Goal: Task Accomplishment & Management: Complete application form

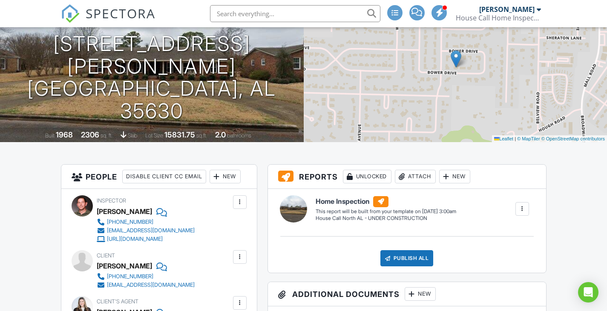
scroll to position [85, 0]
click at [68, 13] on img at bounding box center [70, 13] width 19 height 19
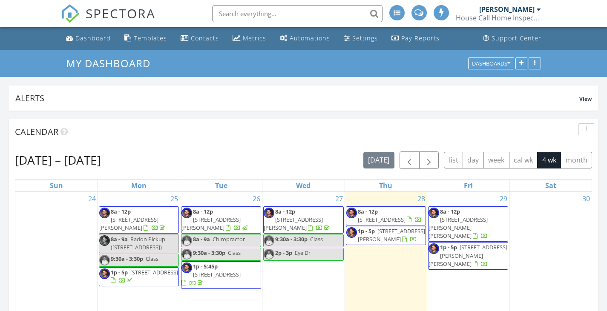
scroll to position [170, 0]
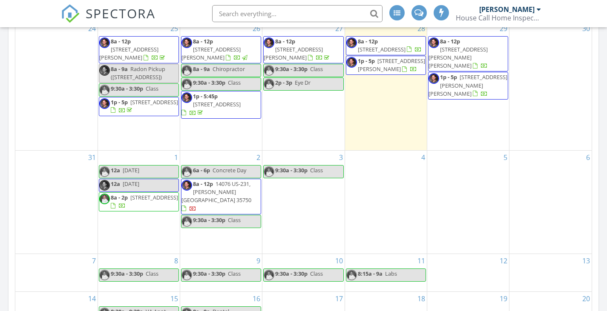
click at [309, 214] on div "3 9:30a - 3:30p Class" at bounding box center [303, 202] width 82 height 103
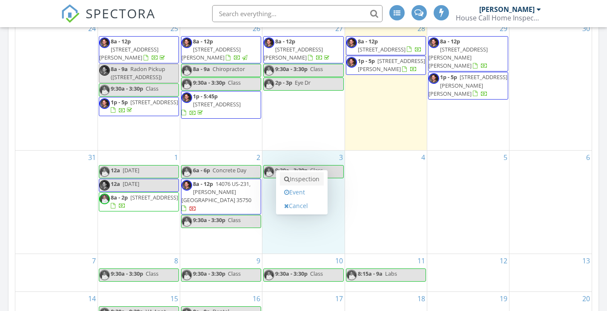
click at [306, 181] on link "Inspection" at bounding box center [302, 179] width 44 height 14
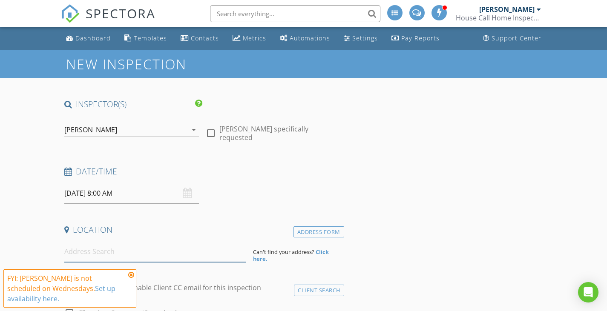
click at [122, 253] on input at bounding box center [155, 251] width 182 height 21
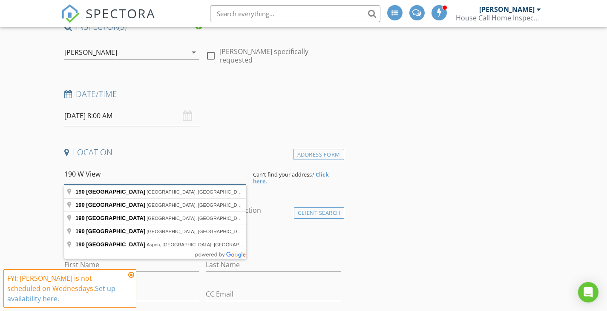
scroll to position [85, 0]
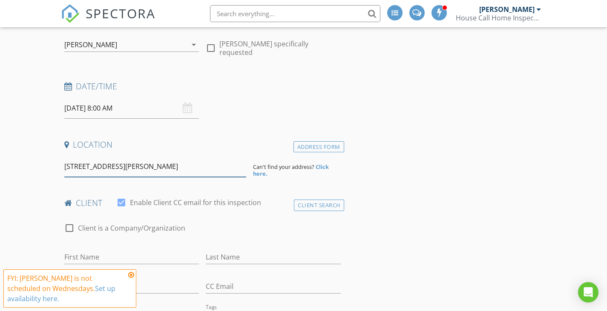
click at [164, 172] on input "190 W View Dr Florence" at bounding box center [155, 166] width 182 height 21
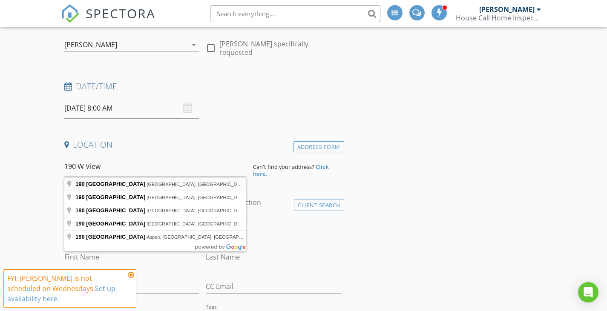
type input "190 West View Lane, Florence, AL, USA"
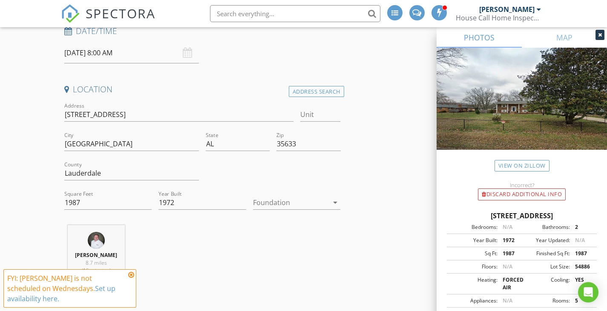
scroll to position [170, 0]
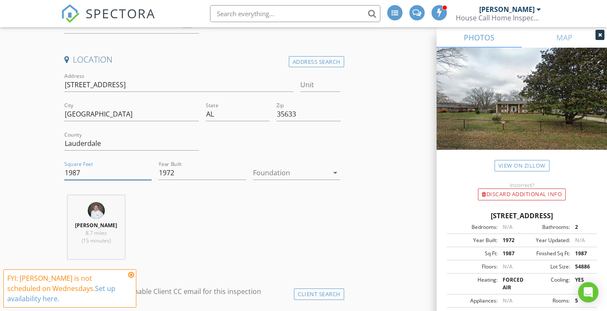
click at [112, 174] on input "1987" at bounding box center [108, 173] width 88 height 14
drag, startPoint x: 84, startPoint y: 176, endPoint x: 70, endPoint y: 175, distance: 14.5
click at [70, 175] on input "2300" at bounding box center [108, 173] width 88 height 14
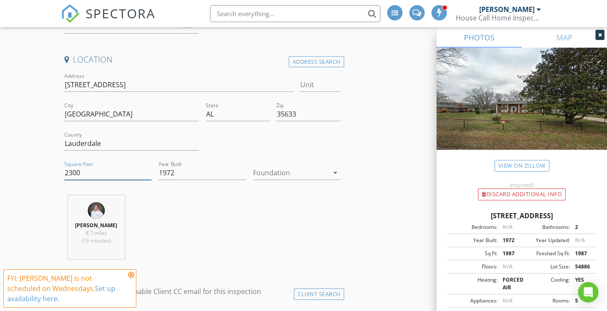
type input "2300"
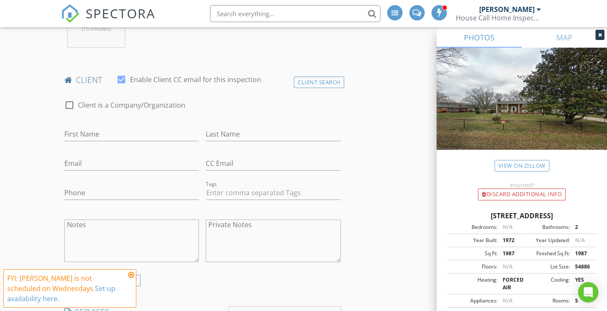
scroll to position [383, 0]
click at [158, 136] on input "First Name" at bounding box center [131, 133] width 135 height 14
paste input "[PERSON_NAME] & [PERSON_NAME]"
drag, startPoint x: 153, startPoint y: 132, endPoint x: 118, endPoint y: 135, distance: 34.7
click at [118, 135] on input "[PERSON_NAME] & [PERSON_NAME]" at bounding box center [131, 133] width 135 height 14
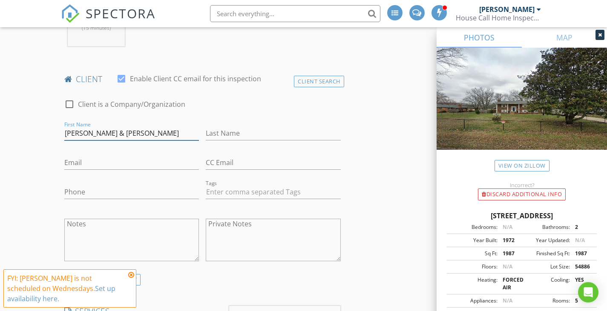
type input "[PERSON_NAME] & [PERSON_NAME]"
click at [286, 137] on input "Last Name" at bounding box center [273, 133] width 135 height 14
paste input "[PERSON_NAME]"
type input "[PERSON_NAME]"
click at [103, 160] on input "Email" at bounding box center [131, 163] width 135 height 14
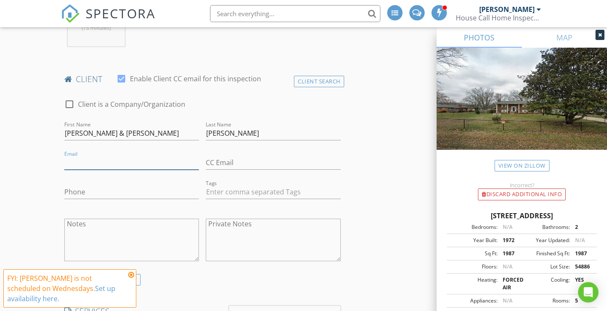
paste input "[EMAIL_ADDRESS][DOMAIN_NAME]"
type input "[EMAIL_ADDRESS][DOMAIN_NAME]"
click at [257, 160] on input "CC Email" at bounding box center [273, 163] width 135 height 14
paste input "marthalplyler11@gmail.com"
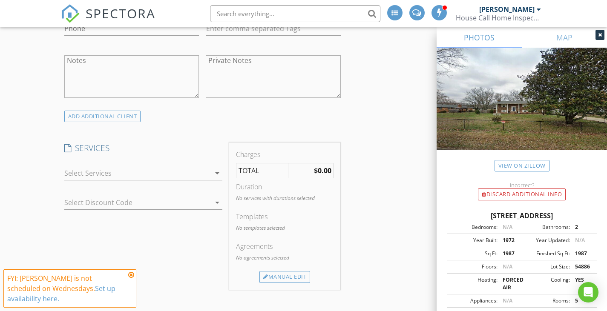
scroll to position [554, 0]
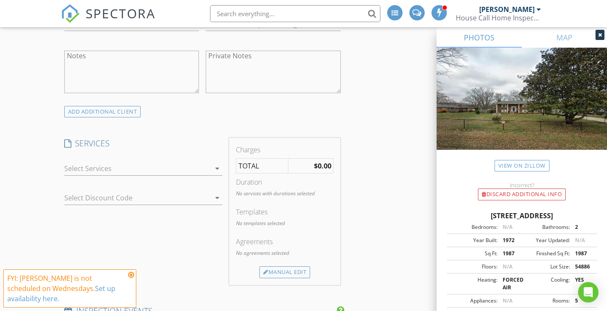
type input "marthalplyler11@gmail.com"
click at [173, 173] on div at bounding box center [137, 169] width 146 height 14
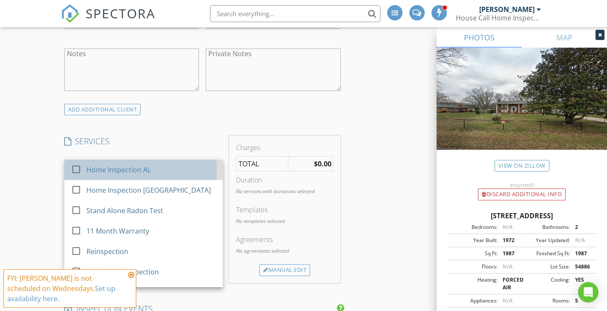
click at [172, 175] on div "Home Inspection AL" at bounding box center [150, 169] width 129 height 17
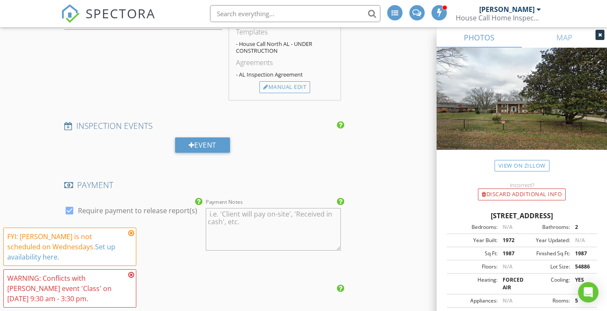
scroll to position [852, 0]
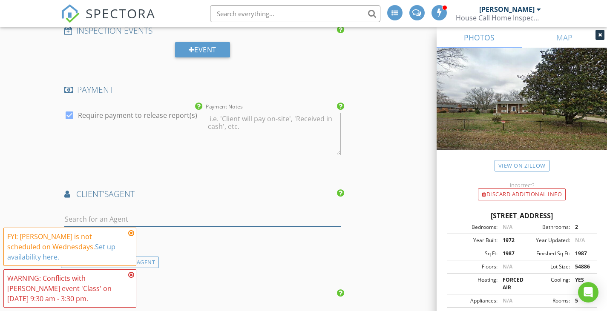
click at [240, 220] on input "text" at bounding box center [202, 219] width 276 height 14
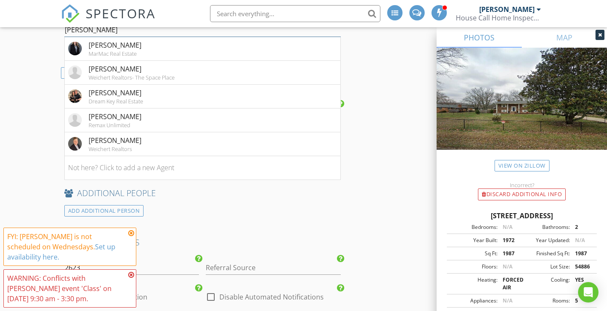
scroll to position [1064, 0]
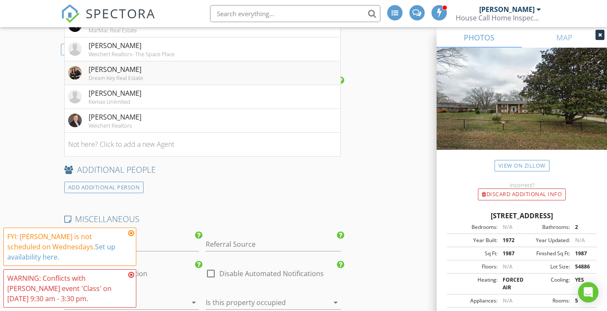
type input "daniel"
click at [131, 69] on div "Daniel Burns" at bounding box center [116, 69] width 55 height 10
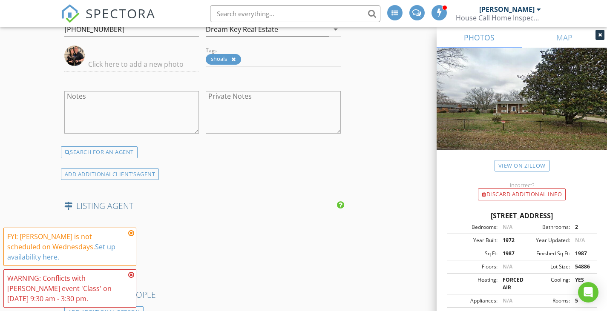
scroll to position [1151, 0]
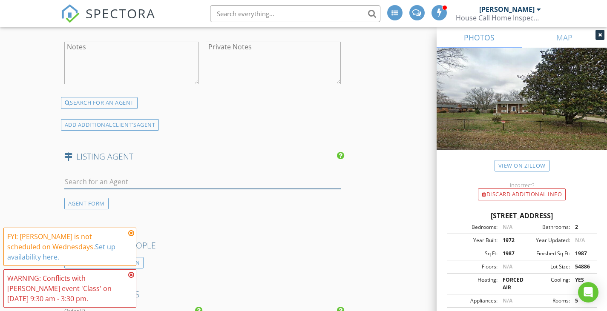
click at [210, 182] on input "text" at bounding box center [202, 182] width 276 height 14
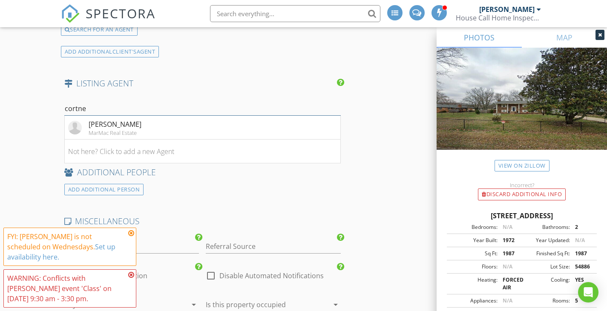
scroll to position [1236, 0]
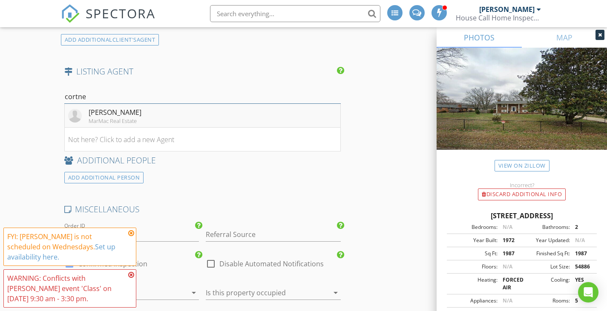
type input "cortne"
click at [152, 114] on li "Cortney Hunter MarMac Real Estate" at bounding box center [202, 116] width 275 height 24
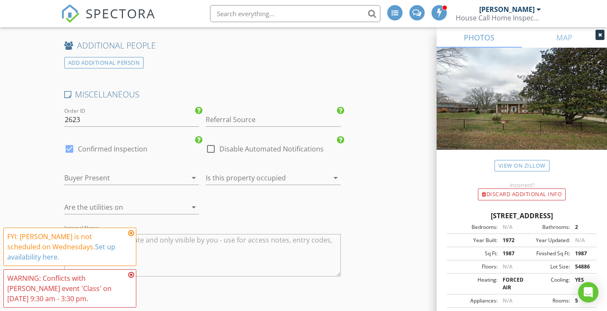
scroll to position [1534, 0]
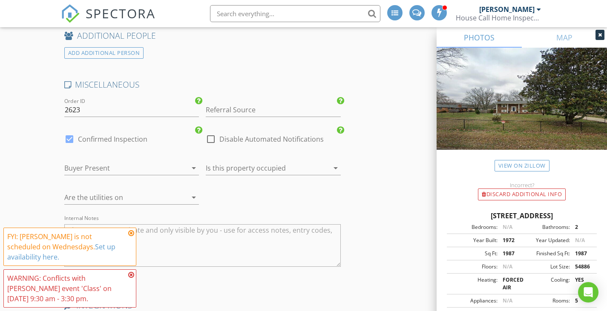
click at [242, 168] on div at bounding box center [261, 168] width 111 height 14
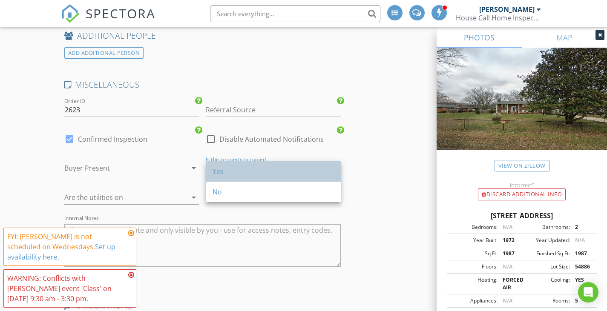
click at [239, 175] on div "Yes" at bounding box center [272, 171] width 121 height 10
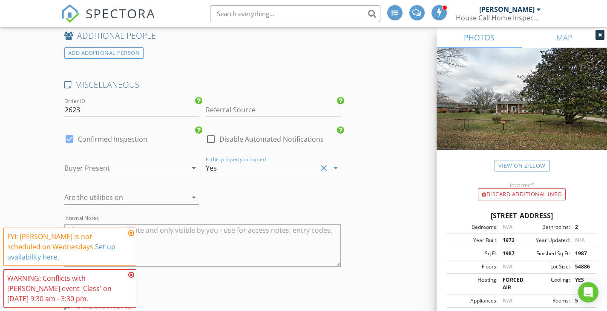
click at [171, 204] on div at bounding box center [119, 198] width 111 height 14
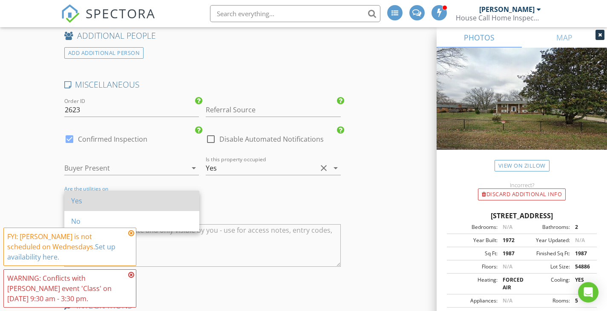
click at [170, 199] on div "Yes" at bounding box center [131, 201] width 121 height 10
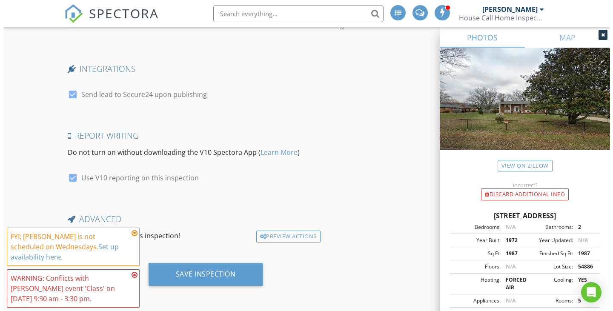
scroll to position [1773, 0]
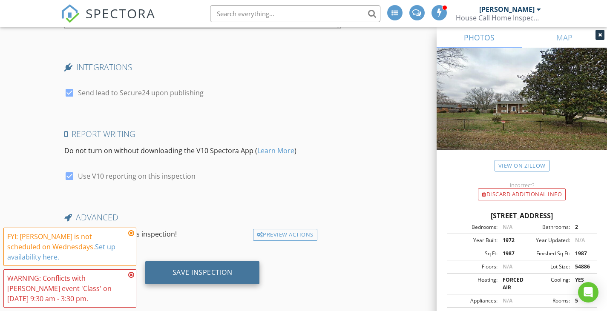
click at [214, 271] on div "Save Inspection" at bounding box center [202, 272] width 60 height 9
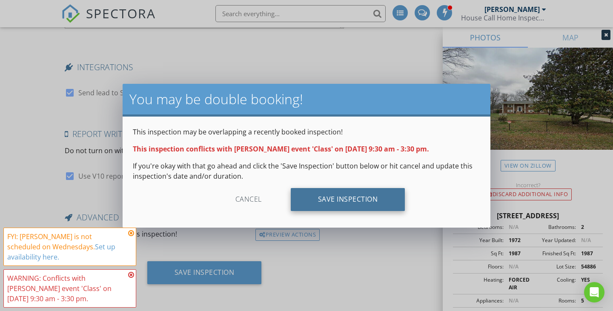
click at [321, 202] on div "Save Inspection" at bounding box center [348, 199] width 115 height 23
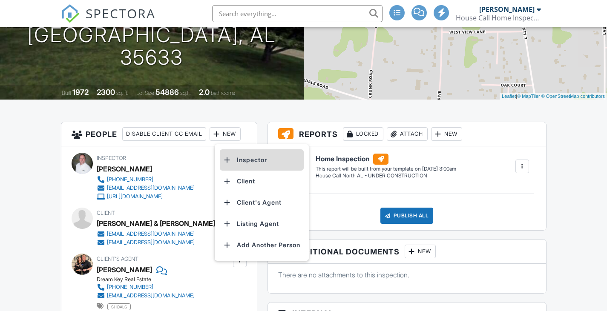
click at [240, 156] on li "Inspector" at bounding box center [262, 159] width 84 height 21
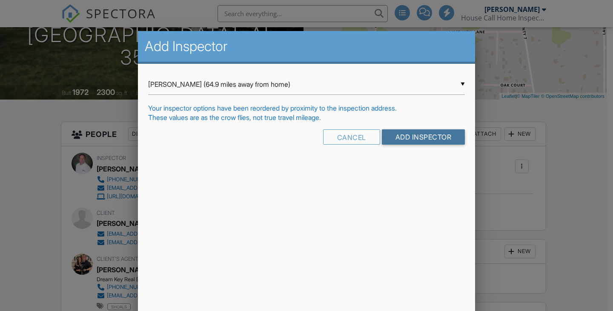
click at [413, 142] on input "Add Inspector" at bounding box center [423, 136] width 83 height 15
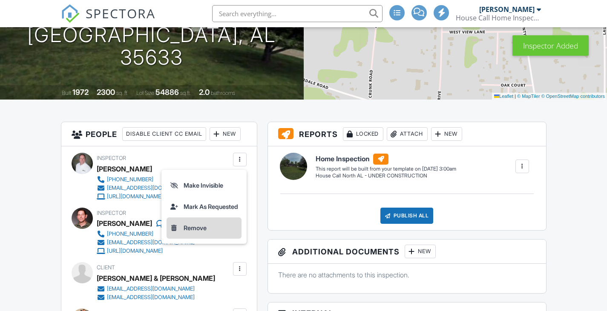
click at [199, 229] on li "Remove" at bounding box center [203, 228] width 75 height 21
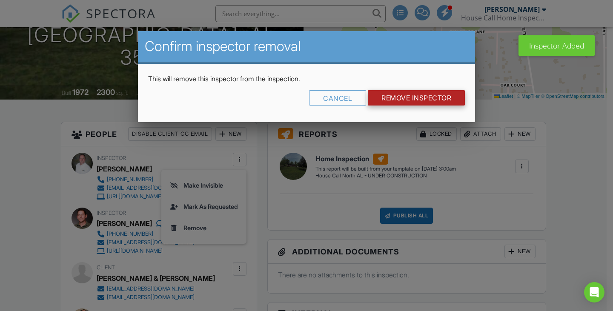
click at [403, 96] on input "Remove Inspector" at bounding box center [416, 97] width 97 height 15
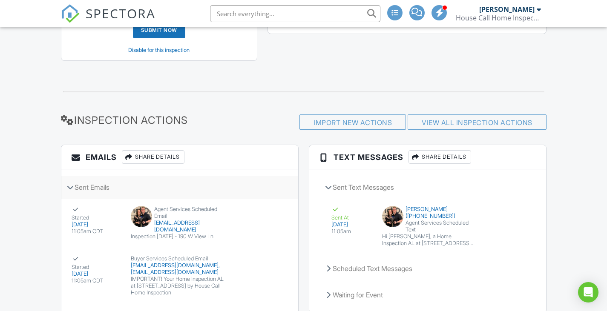
scroll to position [979, 0]
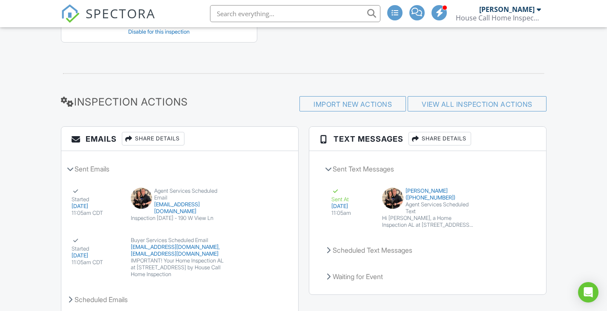
click at [69, 13] on img at bounding box center [70, 13] width 19 height 19
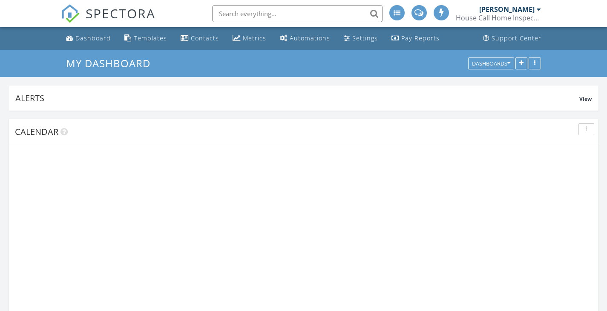
scroll to position [4, 4]
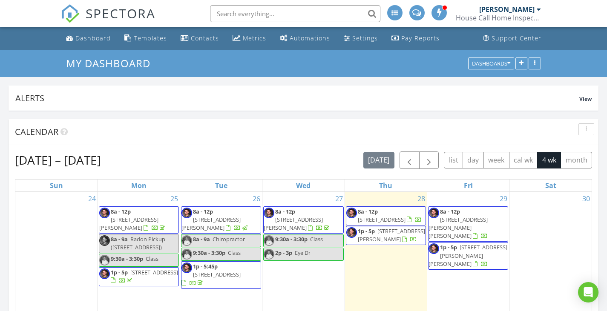
drag, startPoint x: 601, startPoint y: 21, endPoint x: 585, endPoint y: 18, distance: 15.7
click at [601, 21] on nav "SPECTORA Devin Forsythe House Call Home Inspection Role: Inspector Change Role …" at bounding box center [303, 13] width 607 height 27
click at [413, 11] on span at bounding box center [416, 12] width 9 height 8
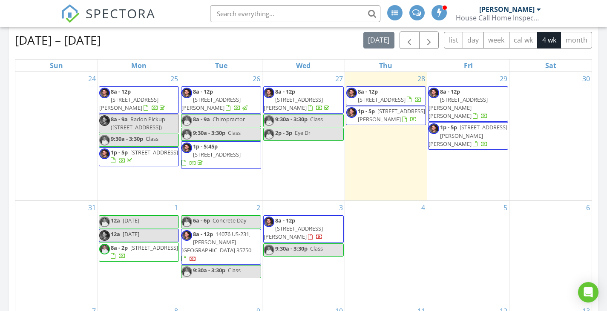
scroll to position [128, 0]
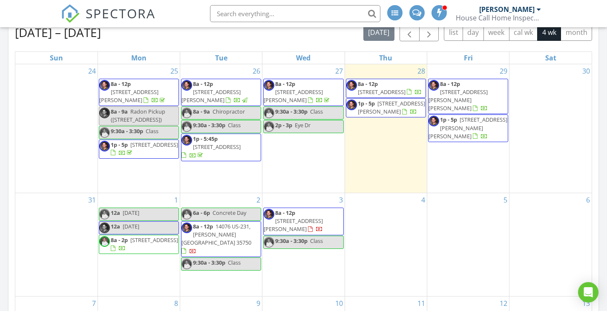
click at [213, 242] on span "14076 US-231, [PERSON_NAME][GEOGRAPHIC_DATA] 35750" at bounding box center [216, 235] width 70 height 24
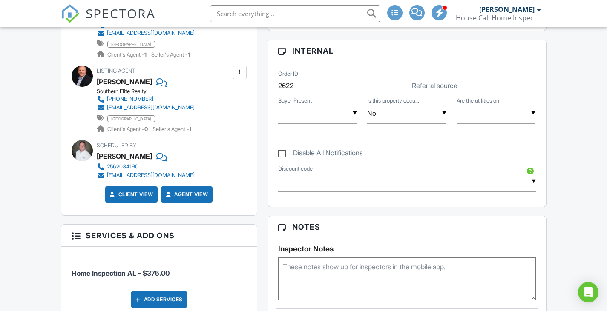
scroll to position [426, 0]
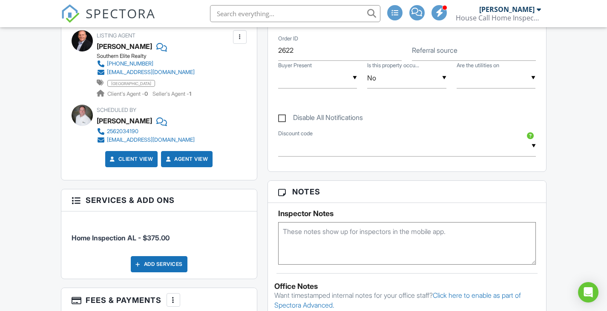
click at [322, 239] on textarea at bounding box center [407, 243] width 258 height 43
paste textarea "From listing agent : Power supposed to be on tomorrow- All breakers inside are …"
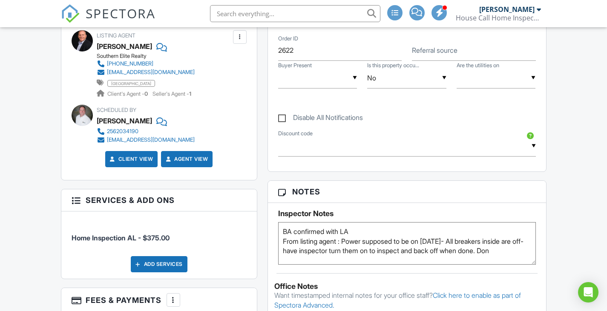
drag, startPoint x: 345, startPoint y: 242, endPoint x: 465, endPoint y: 240, distance: 119.7
click at [465, 240] on textarea "BA confirmed with LA From listing agent : Power supposed to be on tomorrow- All…" at bounding box center [407, 243] width 258 height 43
type textarea "BA confirmed with LA From listing agent : All breakers inside are off- have ins…"
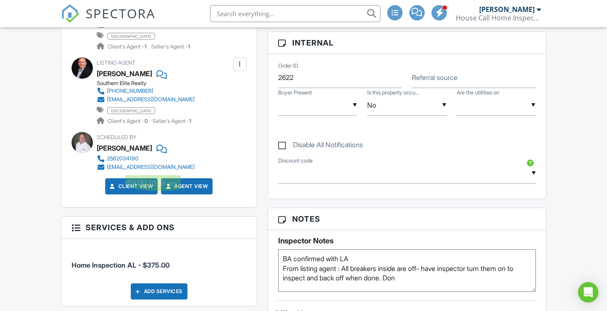
scroll to position [383, 0]
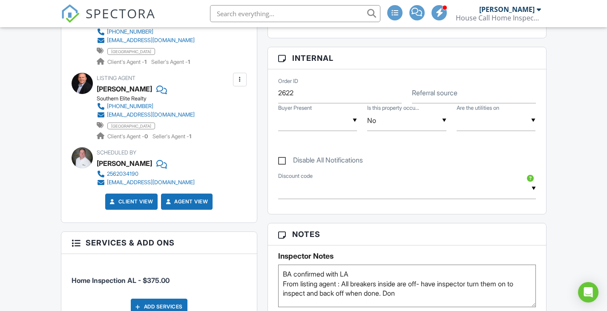
click at [73, 14] on img at bounding box center [70, 13] width 19 height 19
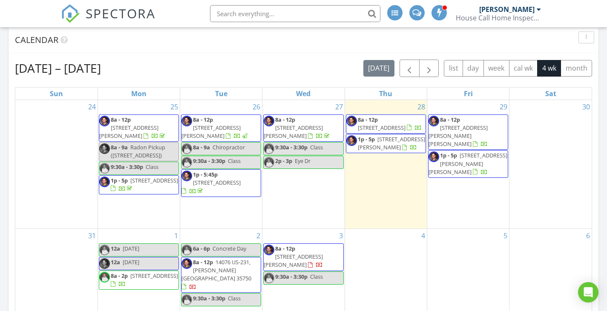
scroll to position [128, 0]
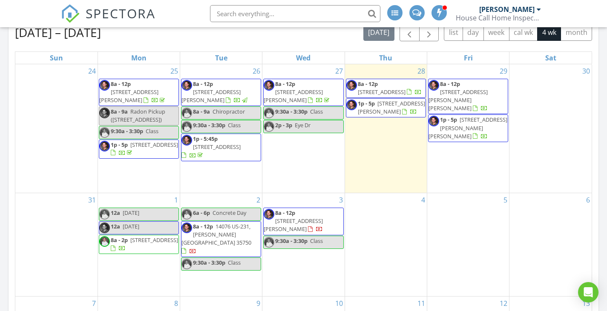
scroll to position [162, 191]
